Goal: Task Accomplishment & Management: Complete application form

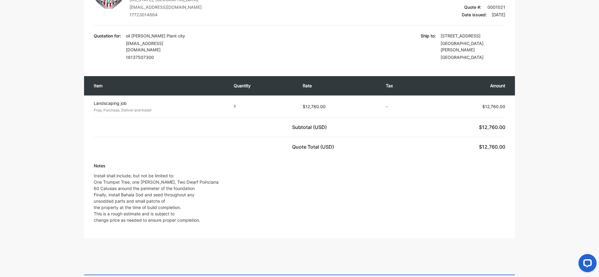
scroll to position [168, 0]
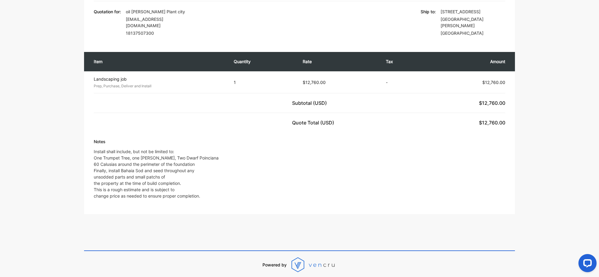
drag, startPoint x: 461, startPoint y: 183, endPoint x: 457, endPoint y: 181, distance: 4.8
click at [461, 181] on div "Notes Install shall include, but not be limited to: One Trumpet Tree, one Crape…" at bounding box center [299, 168] width 411 height 61
click at [266, 119] on div "Item Quantity Rate Tax Amount Landscaping job Prep, Purchase, Deliver and Insta…" at bounding box center [299, 89] width 431 height 86
click at [217, 126] on div "Americas Top Notch Tree Service 7404 Arthurs Road , Fort Pierce, Florida, Unite…" at bounding box center [299, 80] width 431 height 270
drag, startPoint x: 373, startPoint y: 178, endPoint x: 367, endPoint y: 175, distance: 6.9
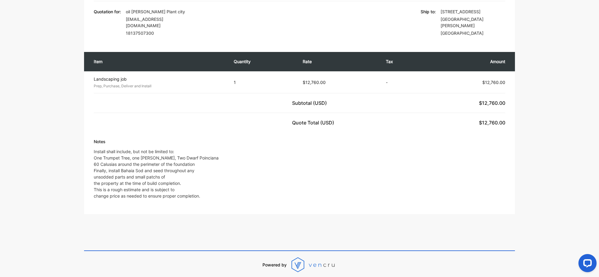
click at [372, 178] on div "Notes Install shall include, but not be limited to: One Trumpet Tree, one Crape…" at bounding box center [299, 168] width 411 height 61
click at [308, 184] on div "Notes Install shall include, but not be limited to: One Trumpet Tree, one Crape…" at bounding box center [299, 168] width 411 height 61
click at [257, 158] on div "Notes Install shall include, but not be limited to: One Trumpet Tree, one Crape…" at bounding box center [299, 168] width 411 height 61
click at [321, 153] on div "Notes Install shall include, but not be limited to: One Trumpet Tree, one Crape…" at bounding box center [299, 168] width 411 height 61
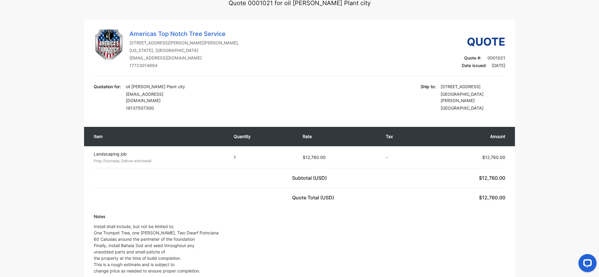
scroll to position [0, 0]
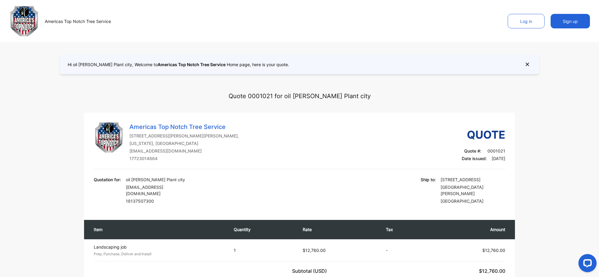
click at [345, 99] on p "Quote 0001021 for oil [PERSON_NAME] Plant city" at bounding box center [299, 96] width 142 height 21
click at [348, 20] on div "Americas Top Notch Tree Service Log in Sign up" at bounding box center [299, 21] width 599 height 42
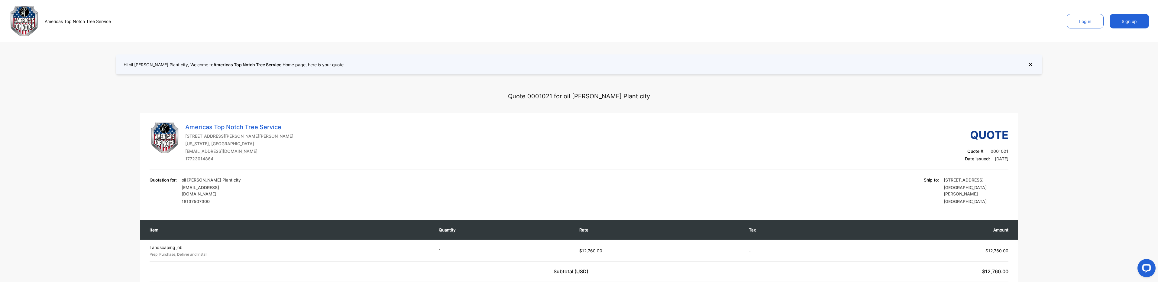
click at [150, 116] on div "Americas Top Notch Tree Service 7404 Arthurs Road , Fort Pierce, Florida, Unite…" at bounding box center [579, 248] width 878 height 270
click at [147, 62] on p "Hi oil Jacobsen Plant city, Welcome to Americas Top Notch Tree Service Home pag…" at bounding box center [234, 64] width 221 height 6
click at [146, 67] on p "Hi oil Jacobsen Plant city, Welcome to Americas Top Notch Tree Service Home pag…" at bounding box center [234, 64] width 221 height 6
drag, startPoint x: 146, startPoint y: 67, endPoint x: 192, endPoint y: 66, distance: 46.9
click at [192, 66] on p "Hi oil Jacobsen Plant city, Welcome to Americas Top Notch Tree Service Home pag…" at bounding box center [234, 64] width 221 height 6
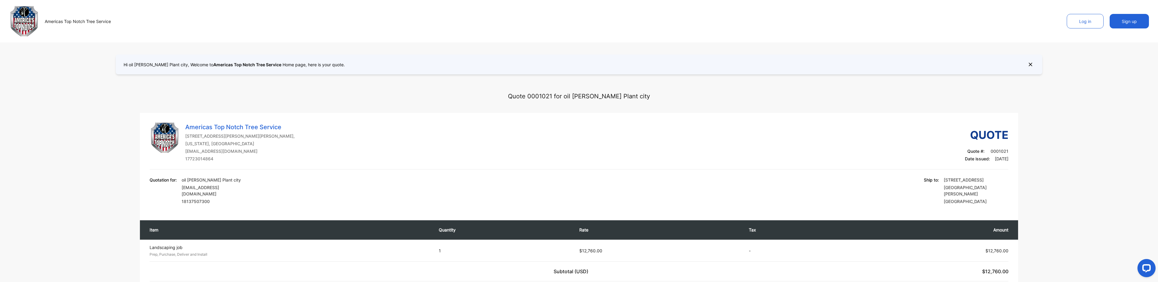
click at [598, 63] on icon at bounding box center [1030, 64] width 3 height 3
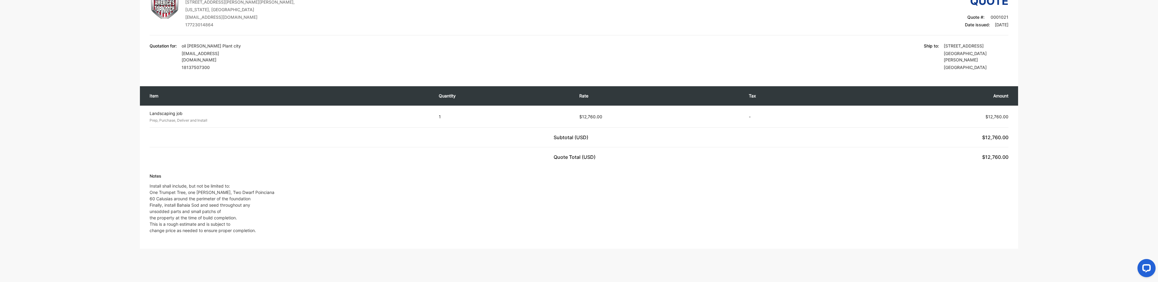
scroll to position [131, 0]
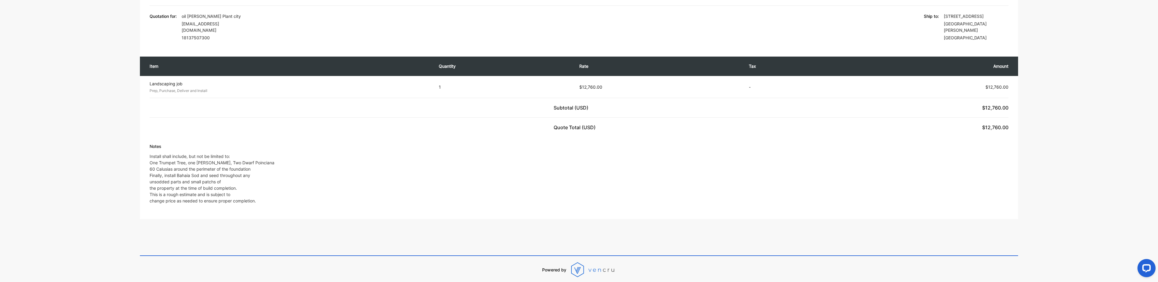
click at [580, 267] on icon at bounding box center [593, 269] width 45 height 15
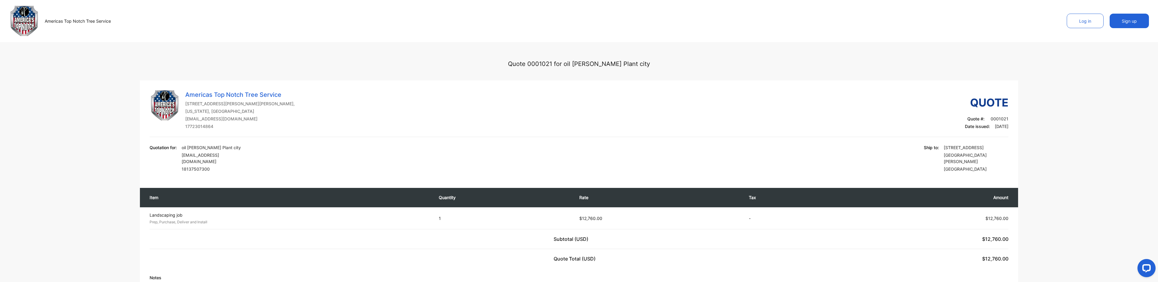
scroll to position [0, 0]
click at [27, 21] on img at bounding box center [24, 21] width 30 height 30
click at [598, 265] on div "Open LiveChat chat widget" at bounding box center [1146, 267] width 10 height 10
drag, startPoint x: 1035, startPoint y: 132, endPoint x: 1035, endPoint y: 126, distance: 6.7
click at [598, 132] on div "Quote 0001021 for oil Jacobsen Plant city Americas Top Notch Tree Service 7404 …" at bounding box center [579, 201] width 1098 height 297
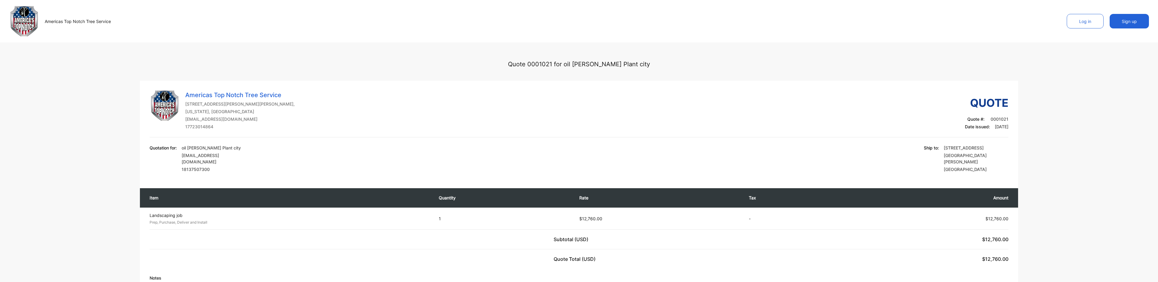
click at [598, 19] on button "Log in" at bounding box center [1085, 21] width 37 height 15
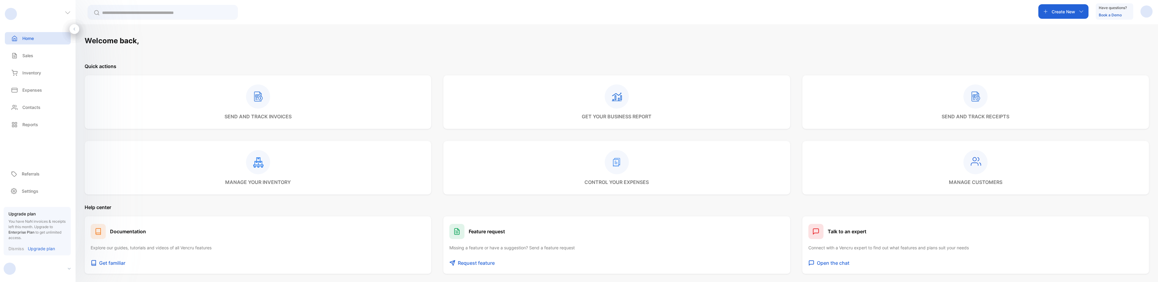
click at [598, 34] on div "Welcome back, Quick actions send and track invoices get your business report se…" at bounding box center [617, 165] width 1082 height 282
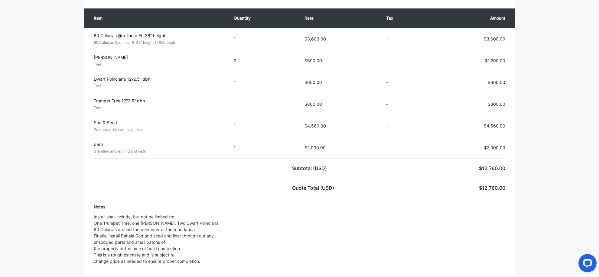
click at [406, 79] on p "-" at bounding box center [403, 82] width 35 height 6
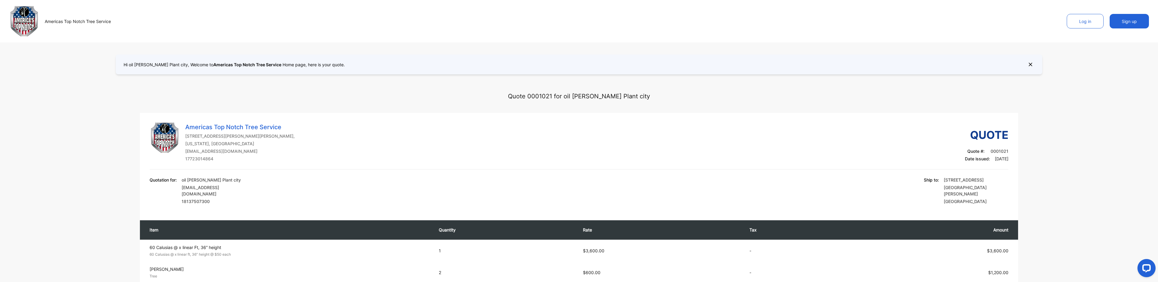
click at [598, 21] on button "Log in" at bounding box center [1085, 21] width 37 height 15
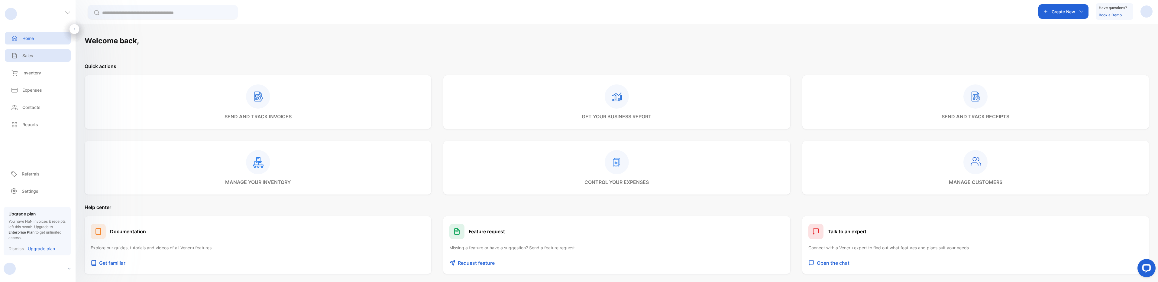
click at [27, 57] on p "Sales" at bounding box center [27, 55] width 11 height 6
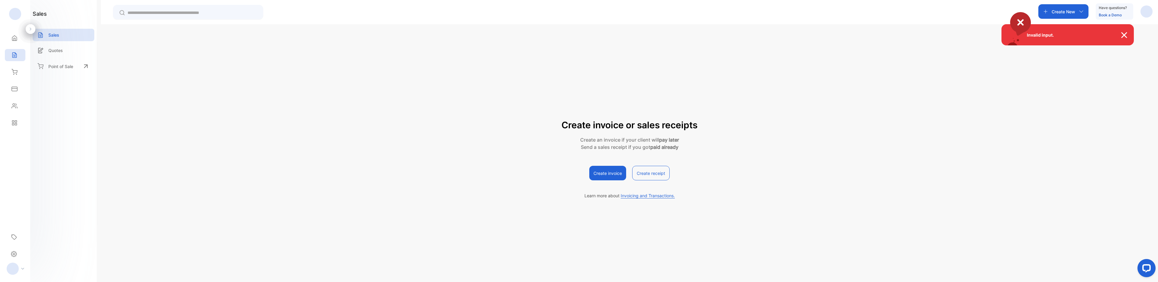
click at [52, 51] on div "Invalid input." at bounding box center [579, 141] width 1158 height 282
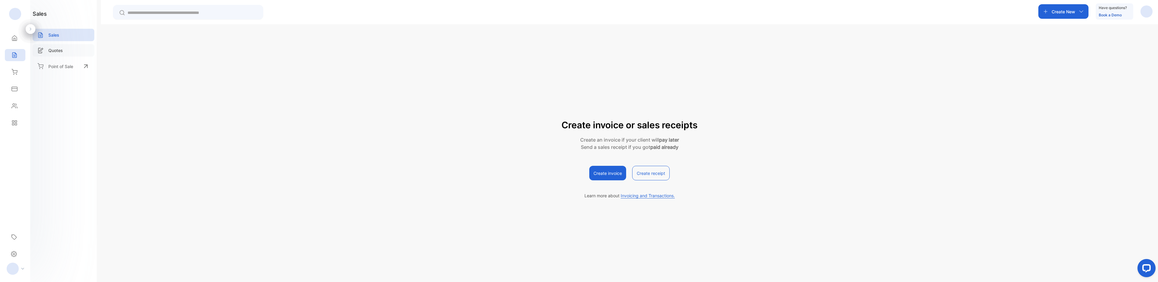
click at [53, 50] on p "Quotes" at bounding box center [55, 50] width 15 height 6
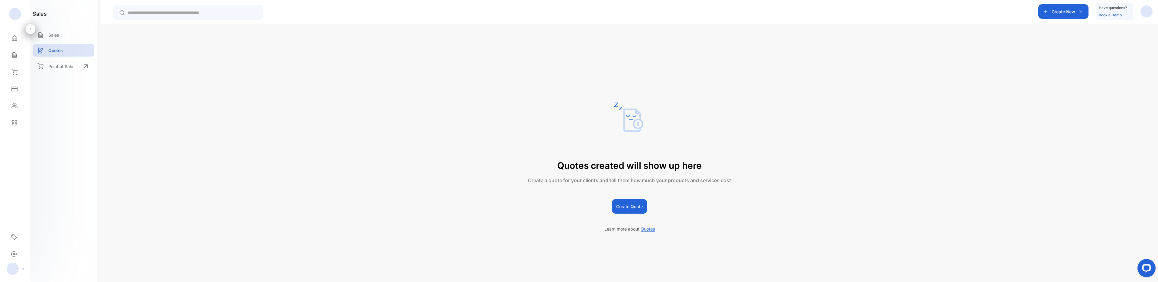
click at [57, 44] on div "Sales" at bounding box center [64, 36] width 62 height 15
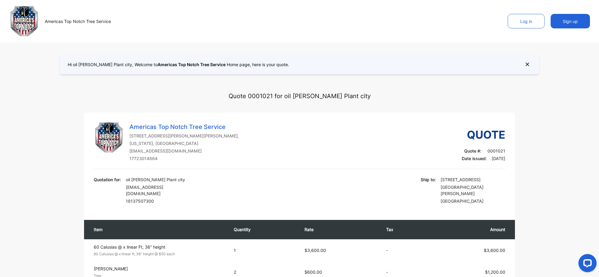
click at [527, 67] on icon at bounding box center [527, 64] width 8 height 8
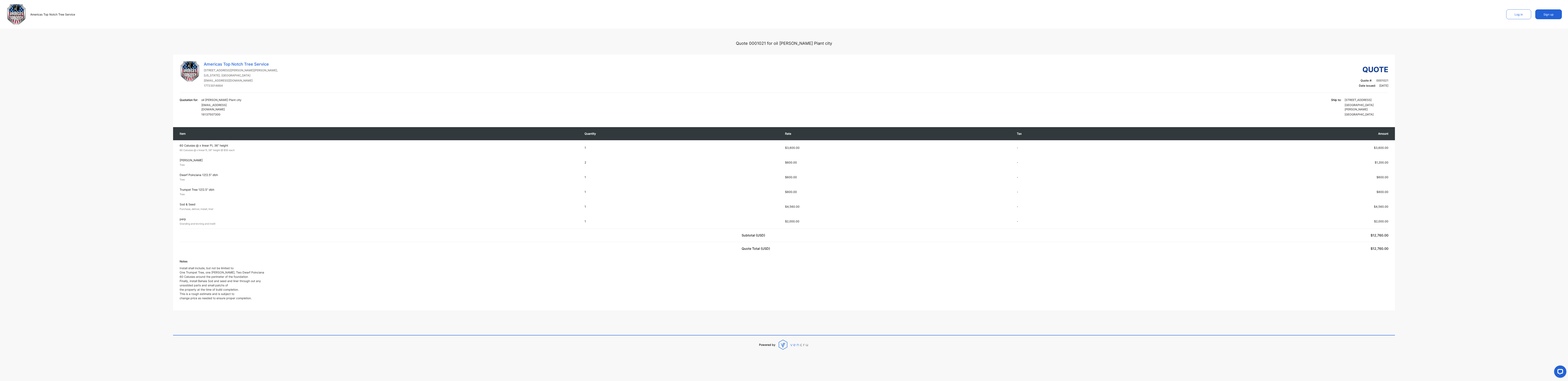
click at [405, 82] on div "Americas Top Notch Tree Service 7404 Arthurs Road , Fort Pierce, Florida, Unite…" at bounding box center [783, 76] width 1208 height 32
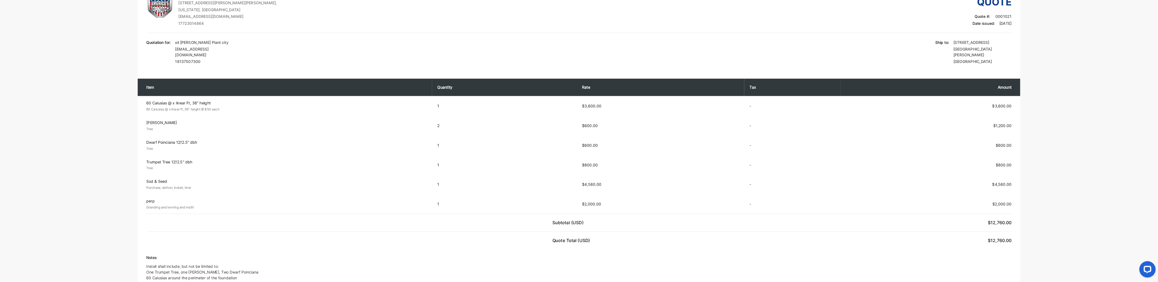
scroll to position [101, 0]
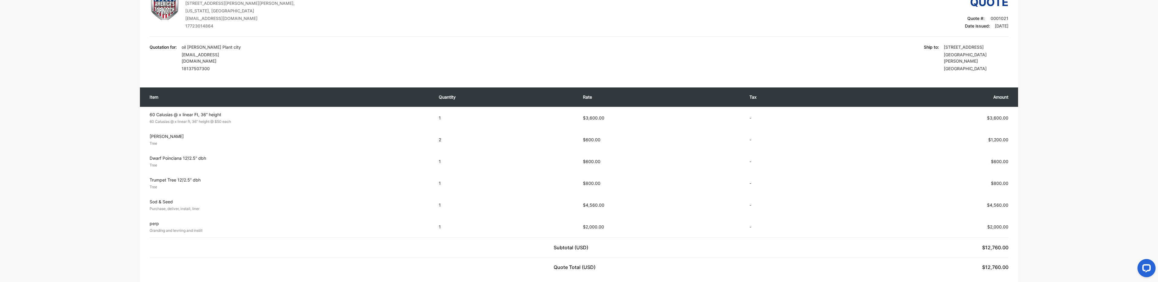
click at [495, 60] on div "Quotation for: oil Jacobsen Plant city oli@jacobsenplantcity.com 18137507300 Sh…" at bounding box center [579, 59] width 859 height 30
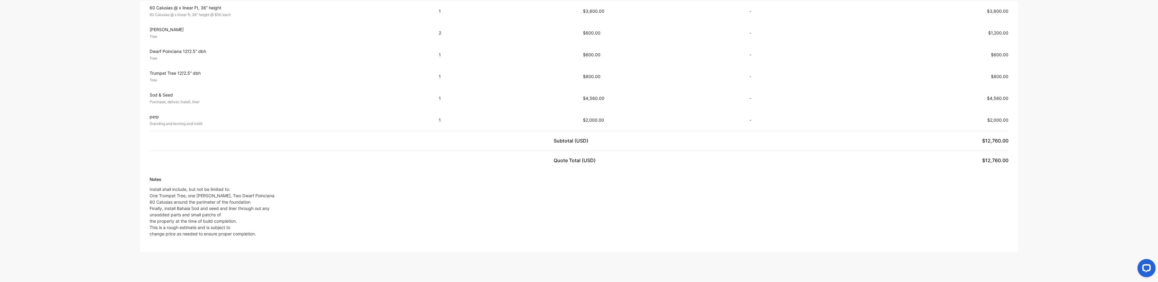
scroll to position [221, 0]
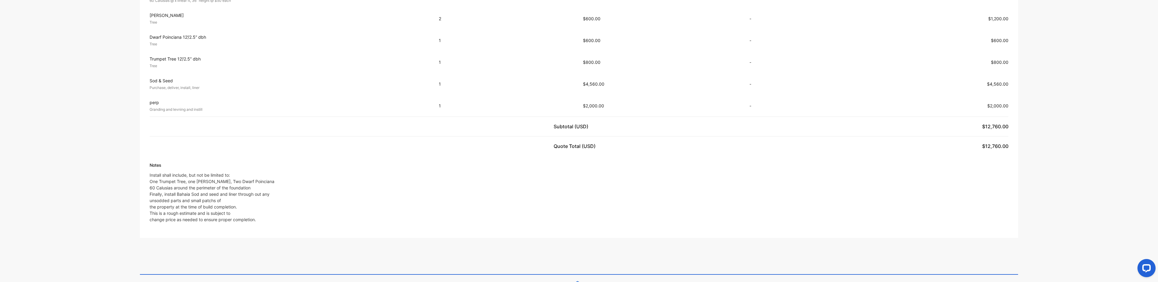
drag, startPoint x: 267, startPoint y: 214, endPoint x: 260, endPoint y: 214, distance: 7.3
click at [260, 214] on p "Install shall include, but not be limited to: One Trumpet Tree, one [PERSON_NAM…" at bounding box center [212, 197] width 125 height 51
click at [263, 212] on p "Install shall include, but not be limited to: One Trumpet Tree, one Crape Myrtl…" at bounding box center [212, 197] width 125 height 51
drag, startPoint x: 264, startPoint y: 211, endPoint x: 236, endPoint y: 212, distance: 27.8
click at [236, 212] on p "Install shall include, but not be limited to: One Trumpet Tree, one Crape Myrtl…" at bounding box center [212, 197] width 125 height 51
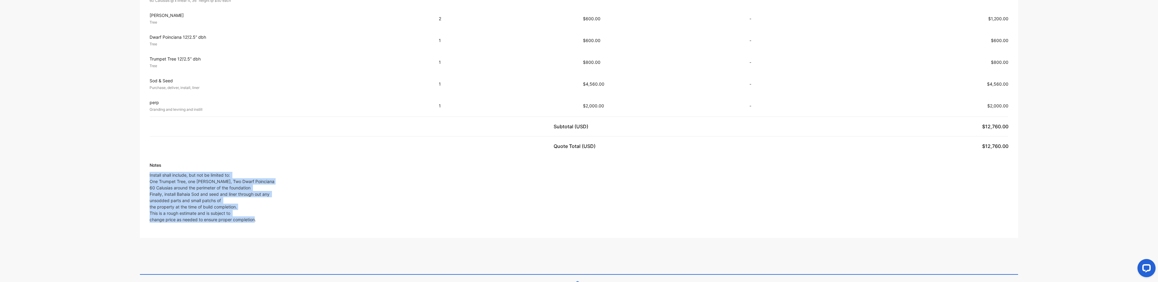
drag, startPoint x: 260, startPoint y: 214, endPoint x: 148, endPoint y: 170, distance: 120.3
click at [148, 170] on div "Notes Install shall include, but not be limited to: One Trumpet Tree, one Crape…" at bounding box center [579, 195] width 878 height 66
drag, startPoint x: 148, startPoint y: 170, endPoint x: 263, endPoint y: 214, distance: 123.5
click at [263, 214] on p "Install shall include, but not be limited to: One Trumpet Tree, one [PERSON_NAM…" at bounding box center [212, 197] width 125 height 51
drag, startPoint x: 262, startPoint y: 214, endPoint x: 150, endPoint y: 169, distance: 120.9
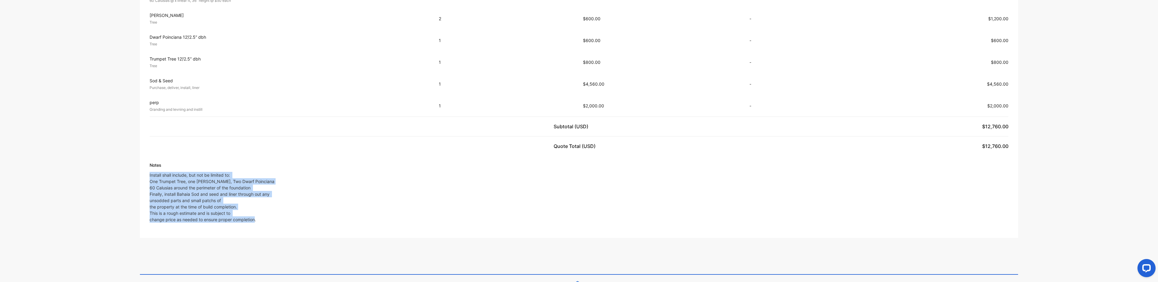
click at [150, 172] on p "Install shall include, but not be limited to: One Trumpet Tree, one [PERSON_NAM…" at bounding box center [212, 197] width 125 height 51
drag, startPoint x: 150, startPoint y: 169, endPoint x: 178, endPoint y: 172, distance: 28.9
click at [178, 172] on p "Install shall include, but not be limited to: One Trumpet Tree, one [PERSON_NAM…" at bounding box center [212, 197] width 125 height 51
click at [266, 196] on p "Install shall include, but not be limited to: One Trumpet Tree, one [PERSON_NAM…" at bounding box center [212, 197] width 125 height 51
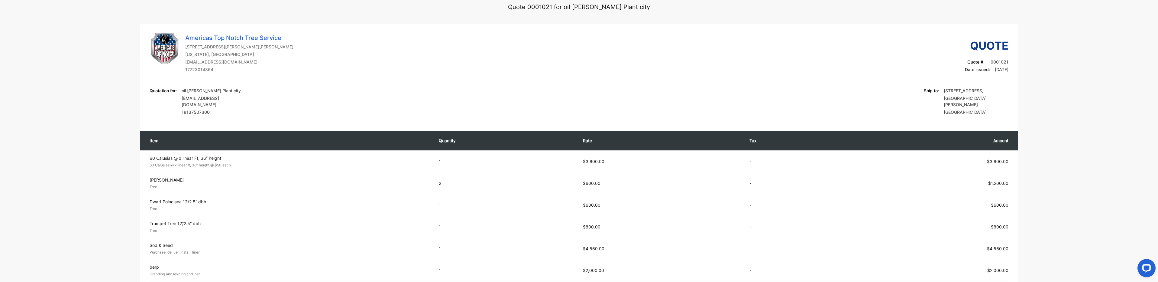
scroll to position [60, 0]
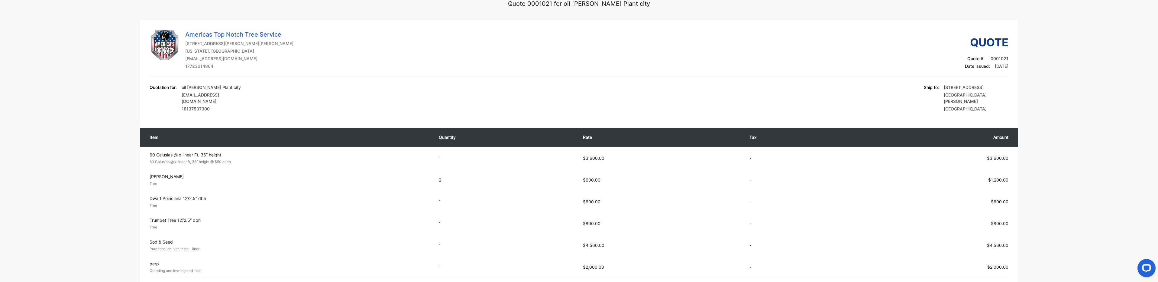
click at [598, 46] on div "Americas Top Notch Tree Service 7404 Arthurs Road , Fort Pierce, Florida, Unite…" at bounding box center [579, 53] width 859 height 47
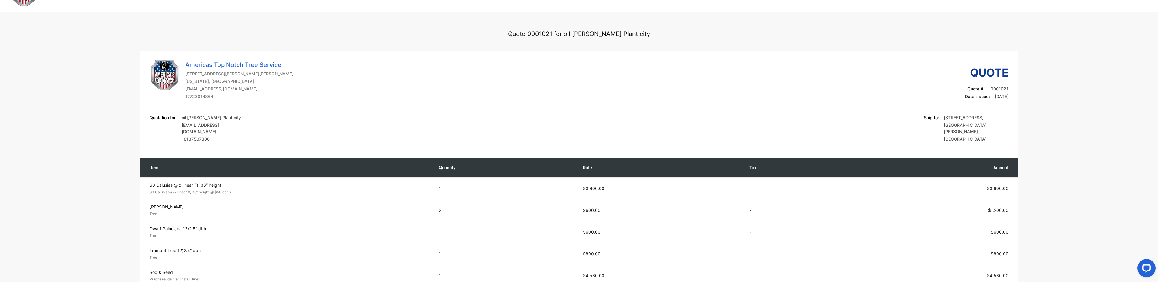
scroll to position [0, 0]
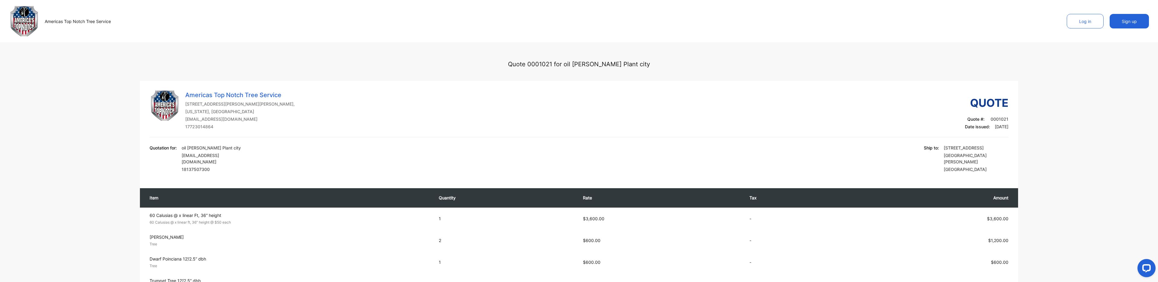
click at [598, 21] on button "Sign up" at bounding box center [1129, 21] width 39 height 15
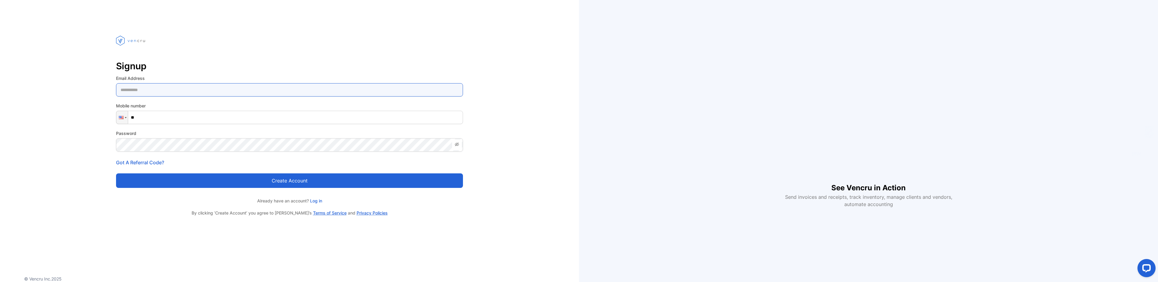
click at [137, 85] on Address-inputemail "email" at bounding box center [289, 89] width 347 height 13
type Address-inputemail "**********"
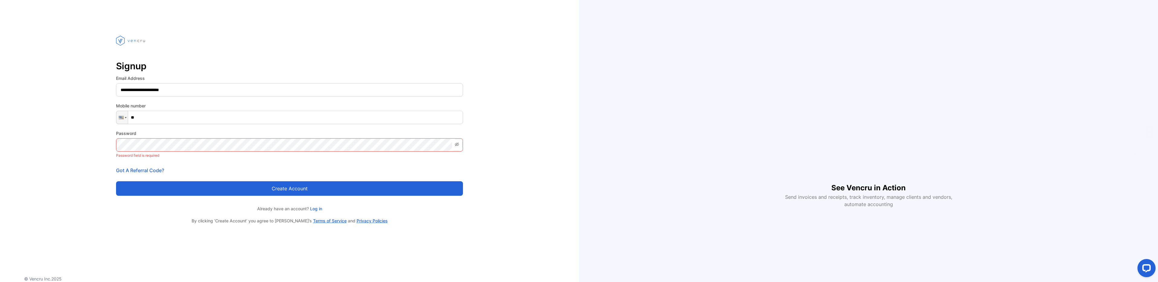
click at [149, 117] on input "**" at bounding box center [289, 117] width 347 height 13
type input "**"
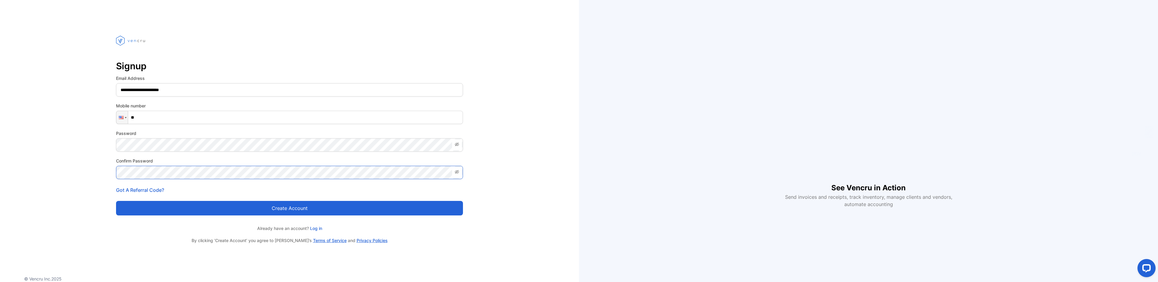
click at [116, 201] on button "Create account" at bounding box center [289, 208] width 347 height 15
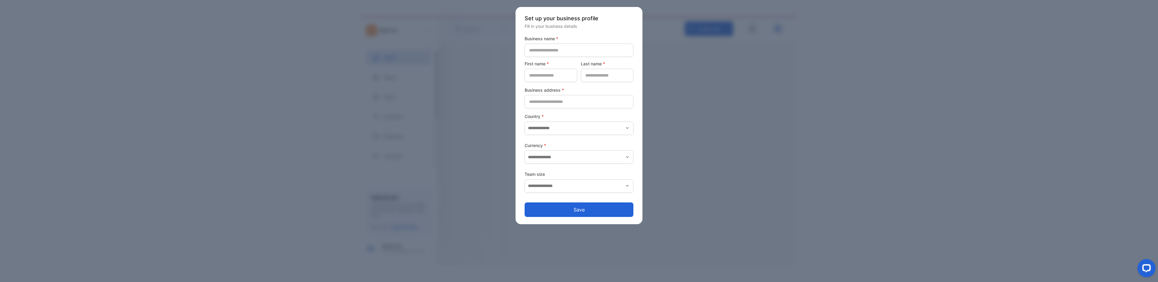
click at [572, 204] on button "Save" at bounding box center [579, 209] width 109 height 15
click at [547, 50] on name-inputcompanyname "text" at bounding box center [579, 50] width 109 height 13
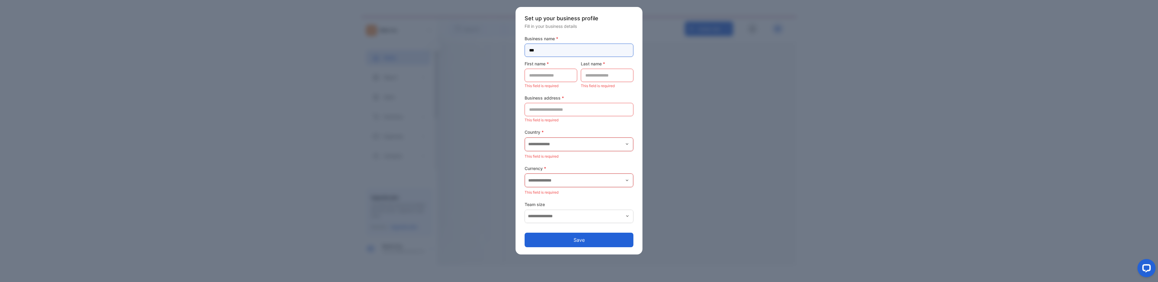
type name-inputcompanyname "***"
click at [549, 72] on name-inputfirstname "text" at bounding box center [551, 75] width 53 height 13
type name-inputfirstname "***"
click at [598, 74] on name-inputlastname "text" at bounding box center [607, 75] width 53 height 13
type name-inputlastname "*****"
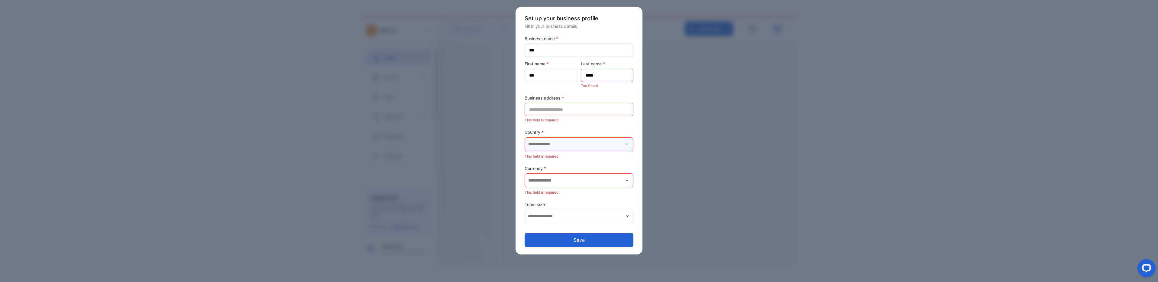
type input "**********"
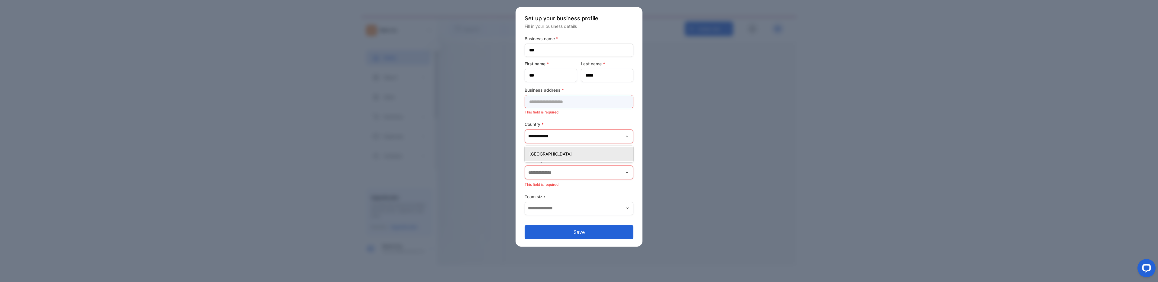
click at [546, 102] on address-inputaddress "text" at bounding box center [579, 101] width 109 height 13
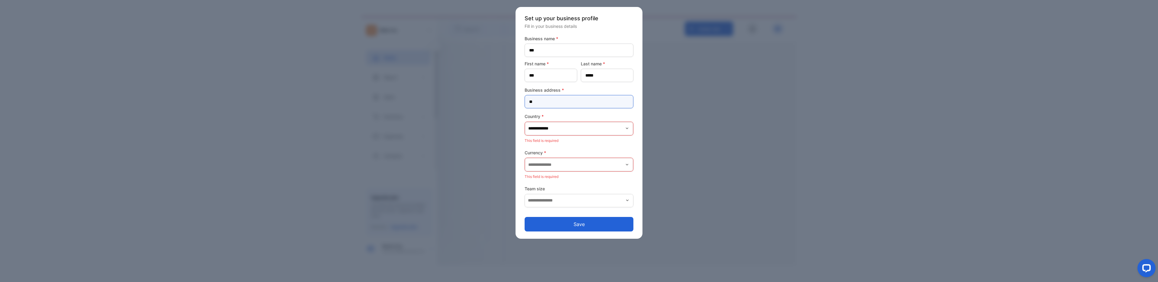
type address-inputaddress "*"
type address-inputaddress "**********"
click at [566, 169] on input "text" at bounding box center [579, 164] width 108 height 13
click at [585, 212] on p "United States Dollar - $" at bounding box center [580, 209] width 102 height 6
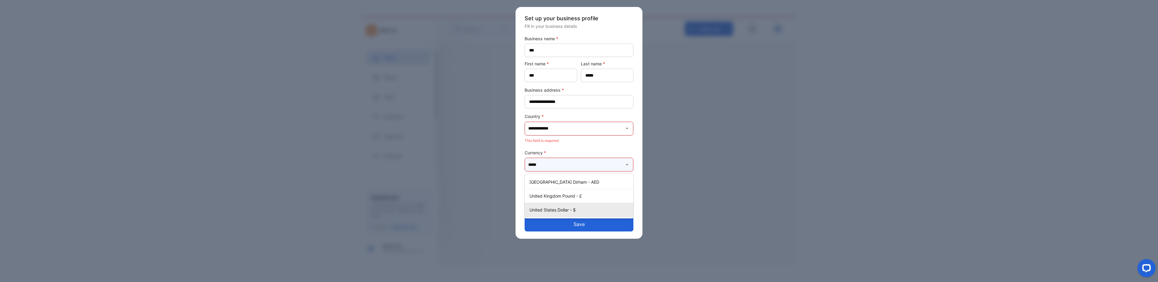
type input "**********"
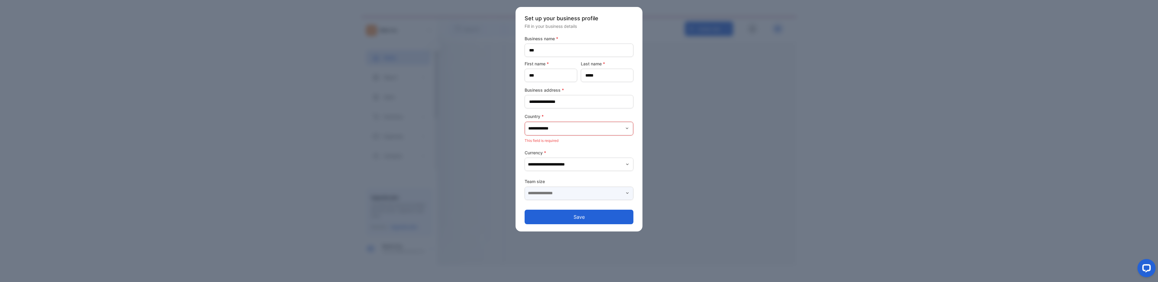
click at [561, 192] on input "text" at bounding box center [579, 192] width 109 height 13
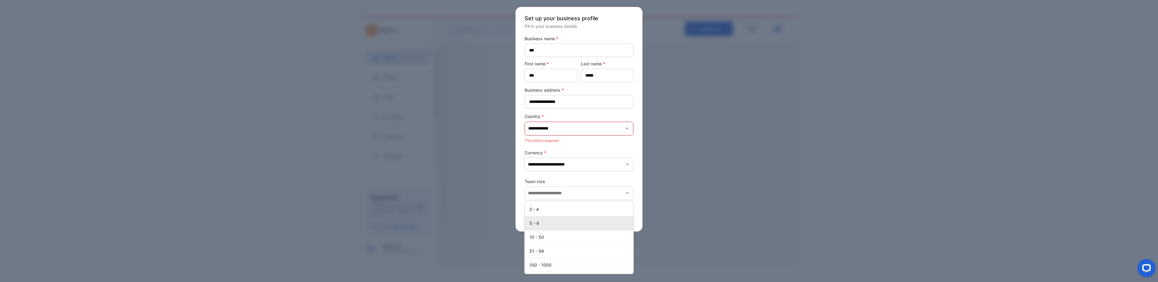
click at [548, 222] on p "5 - 9" at bounding box center [580, 223] width 102 height 6
type input "*****"
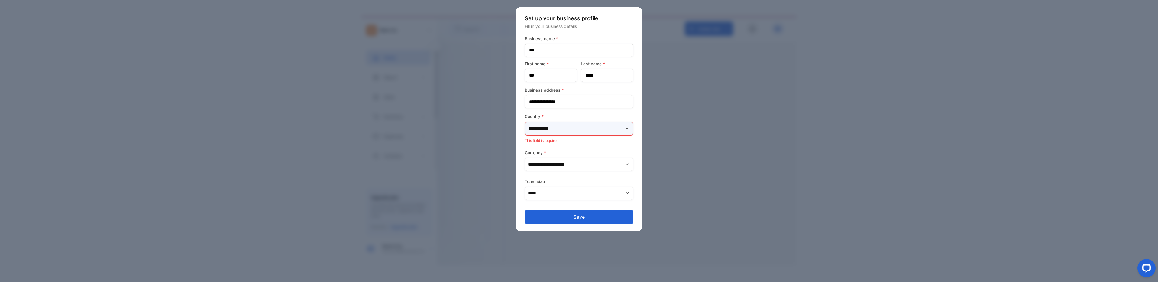
click at [561, 123] on input "**********" at bounding box center [579, 128] width 108 height 13
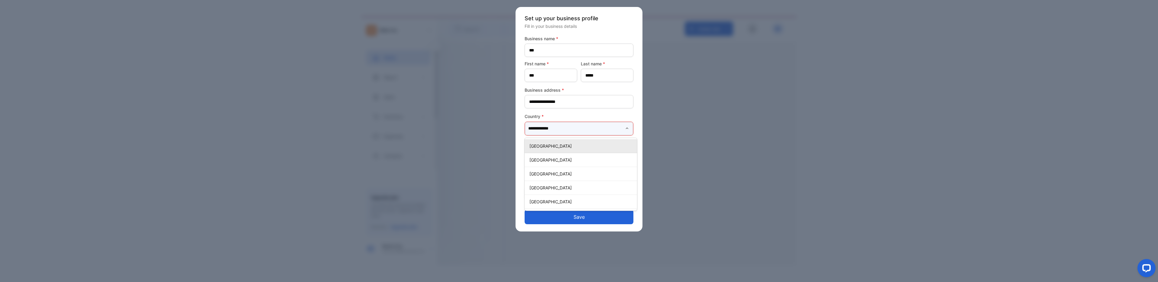
click at [567, 128] on input "**********" at bounding box center [579, 128] width 108 height 13
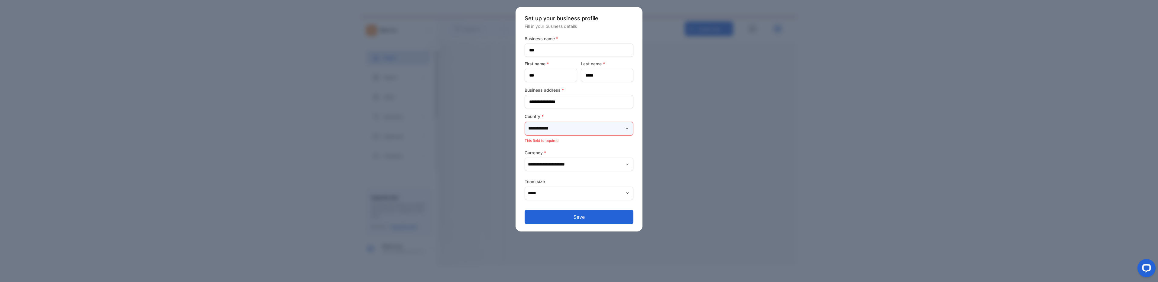
click at [554, 131] on input "**********" at bounding box center [579, 128] width 108 height 13
click at [558, 145] on p "[GEOGRAPHIC_DATA]" at bounding box center [580, 146] width 102 height 6
type input "**********"
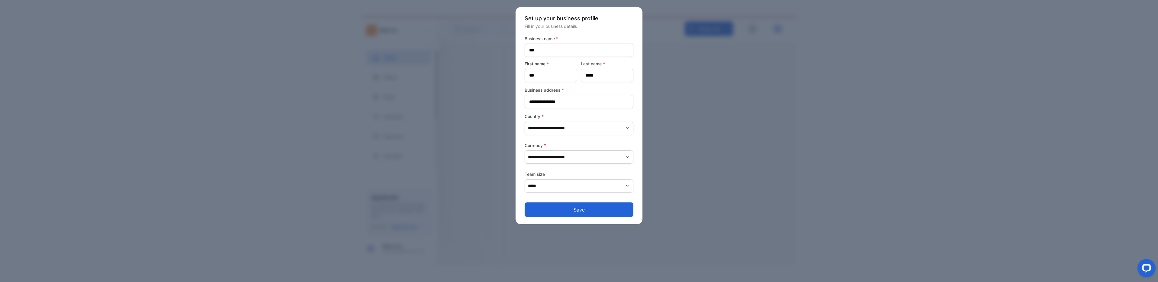
click at [583, 213] on button "Save" at bounding box center [579, 209] width 109 height 15
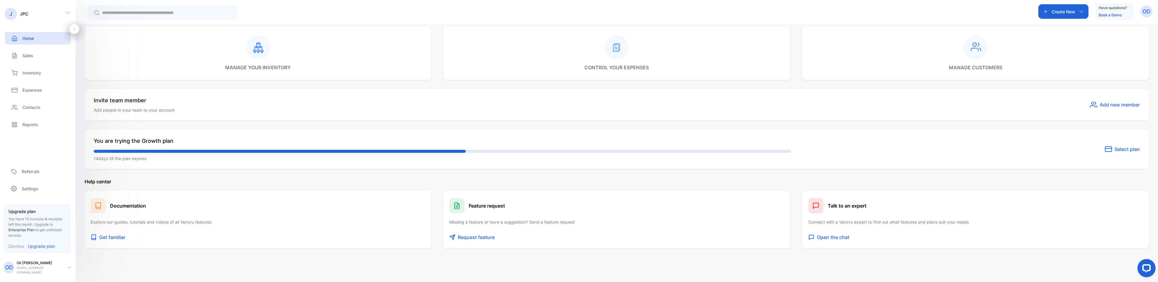
scroll to position [287, 0]
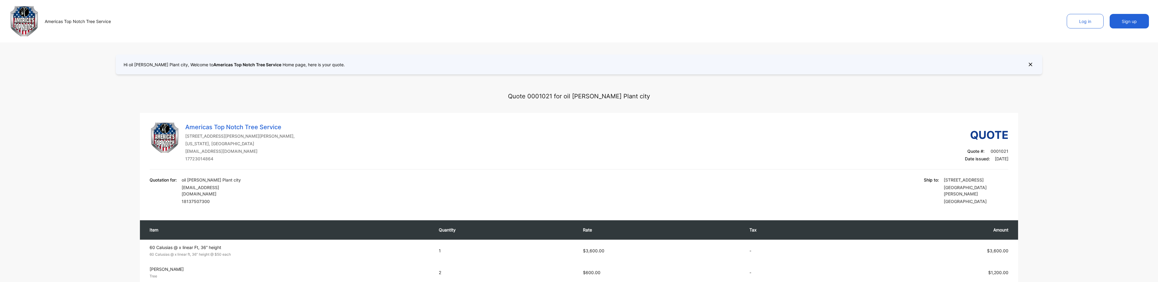
click at [1078, 22] on button "Log in" at bounding box center [1085, 21] width 37 height 15
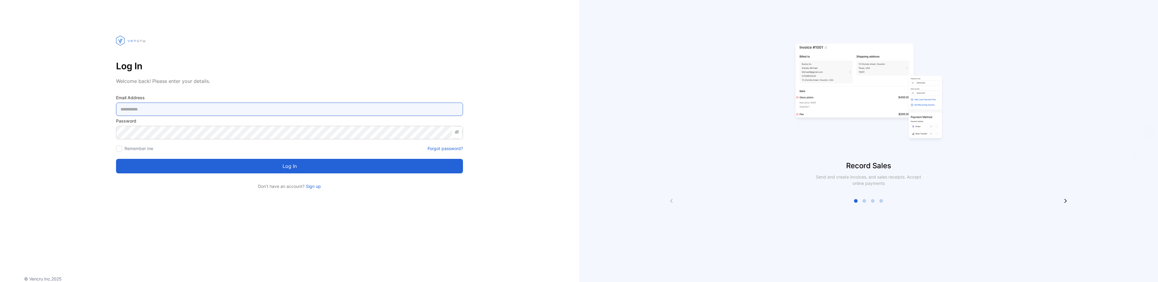
type Address-inputemail "**********"
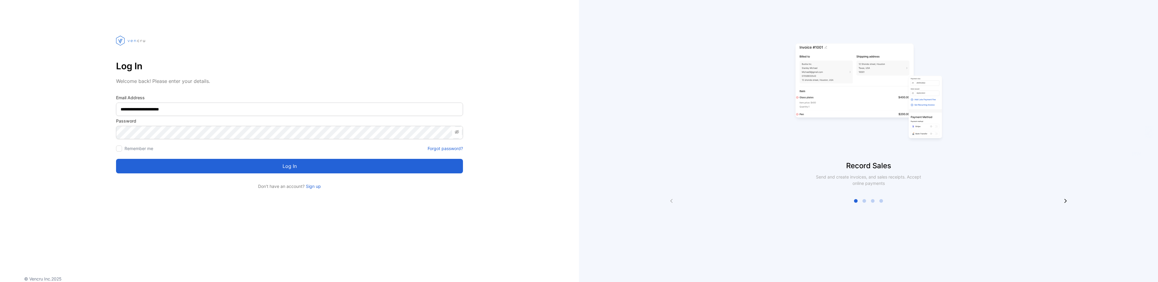
click at [137, 149] on label "Remember me" at bounding box center [138, 148] width 29 height 5
click at [120, 149] on div at bounding box center [119, 148] width 6 height 6
click at [169, 166] on button "Log in" at bounding box center [289, 166] width 347 height 15
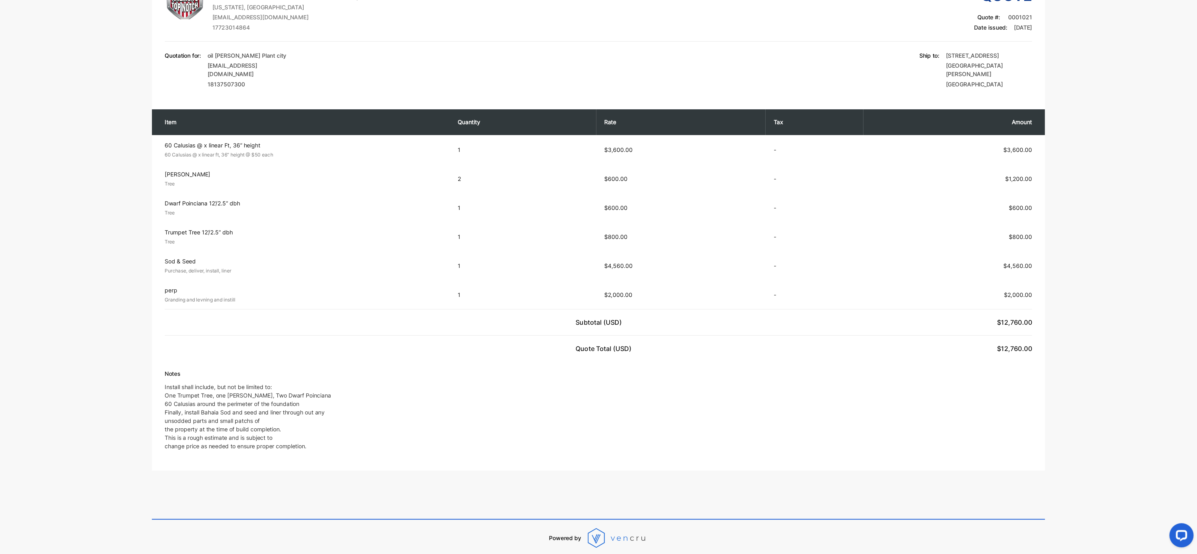
scroll to position [1, 0]
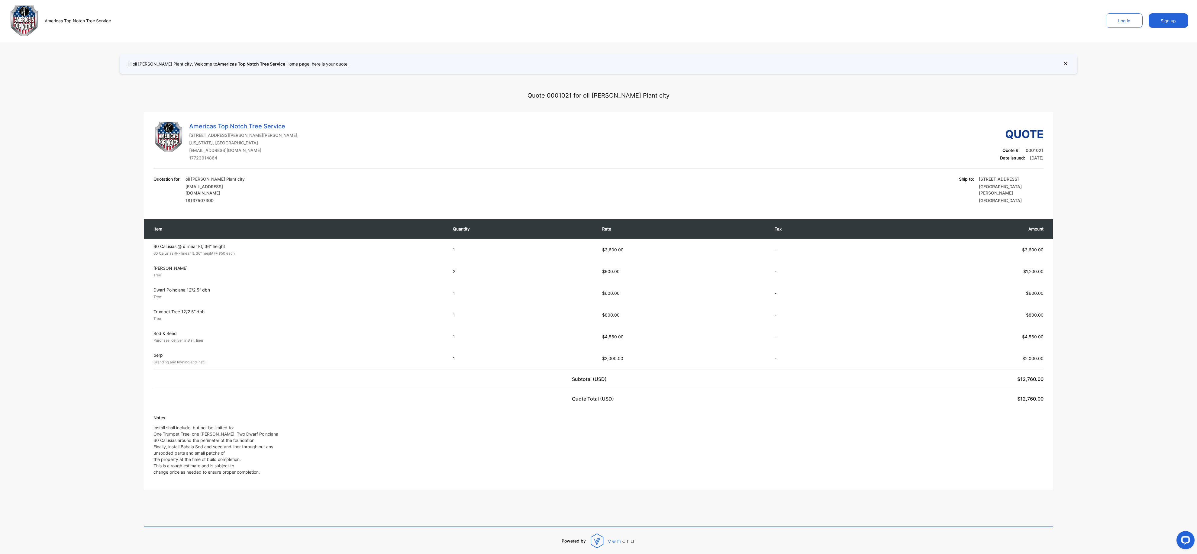
click at [360, 175] on div "Americas Top Notch Tree Service [STREET_ADDRESS][PERSON_NAME][PERSON_NAME][US_S…" at bounding box center [599, 164] width 910 height 84
click at [156, 82] on div "Quote 0001021 for oil [PERSON_NAME] Plant city [GEOGRAPHIC_DATA] Top Notch Tree…" at bounding box center [598, 317] width 1197 height 486
